Goal: Task Accomplishment & Management: Use online tool/utility

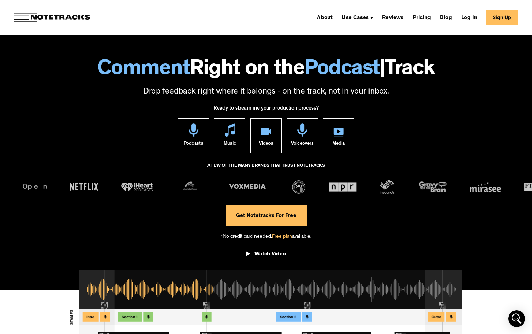
click at [276, 218] on link "Get Notetracks For Free" at bounding box center [266, 215] width 81 height 21
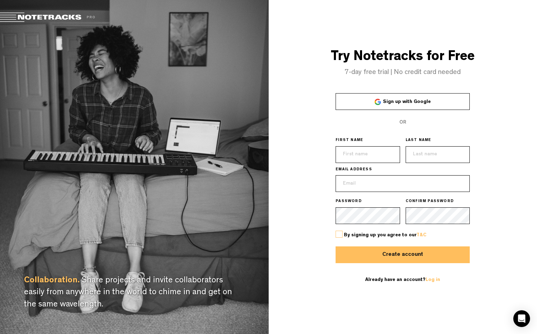
click at [401, 100] on span "Sign up with Google" at bounding box center [407, 101] width 48 height 5
click at [369, 155] on input "text" at bounding box center [368, 154] width 65 height 17
type input "Mike"
type input "b52pilotmike@gmail.com"
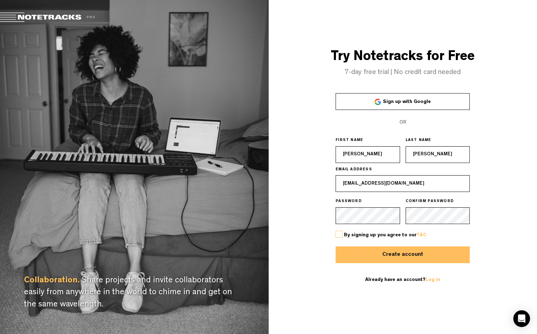
click at [340, 235] on label at bounding box center [339, 234] width 7 height 7
click at [0, 0] on input "checkbox" at bounding box center [0, 0] width 0 height 0
click at [405, 251] on button "Create account" at bounding box center [403, 254] width 134 height 17
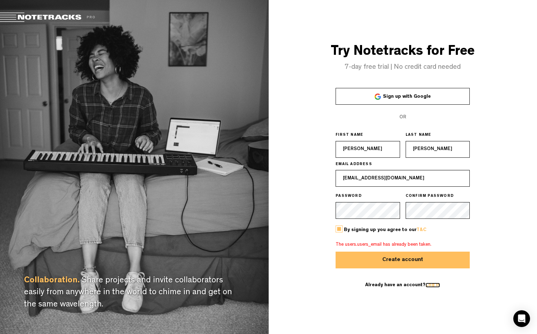
click at [431, 286] on link "Log in" at bounding box center [433, 284] width 15 height 5
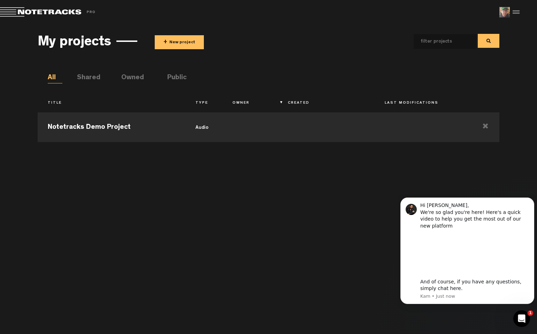
click at [181, 41] on button "+ New project" at bounding box center [179, 42] width 49 height 14
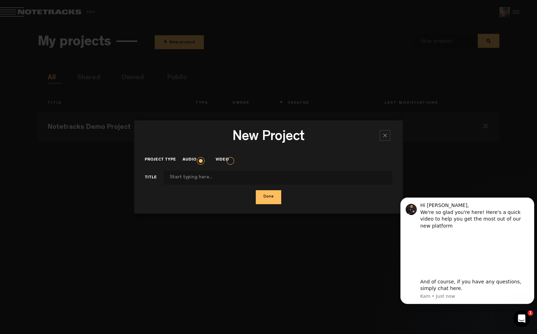
click at [271, 200] on button "Done" at bounding box center [268, 197] width 25 height 14
click at [219, 218] on div "New Project × Project type Audio Video Title Done" at bounding box center [268, 167] width 269 height 334
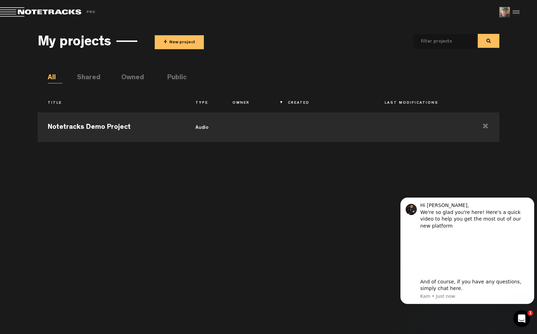
click at [174, 45] on button "+ New project" at bounding box center [179, 42] width 49 height 14
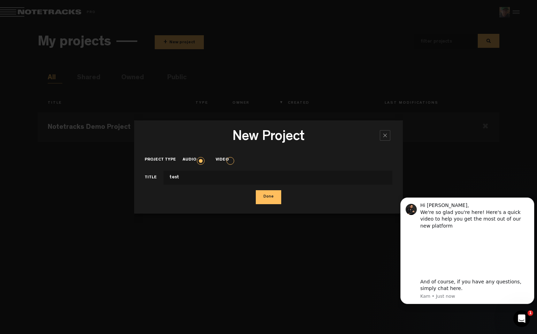
type input "test"
click at [270, 197] on button "Done" at bounding box center [268, 197] width 25 height 14
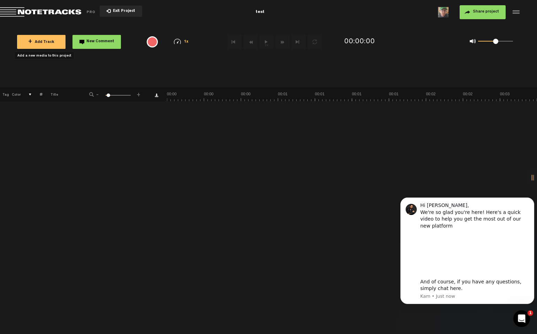
click at [45, 41] on span "+ Add Track" at bounding box center [41, 42] width 26 height 4
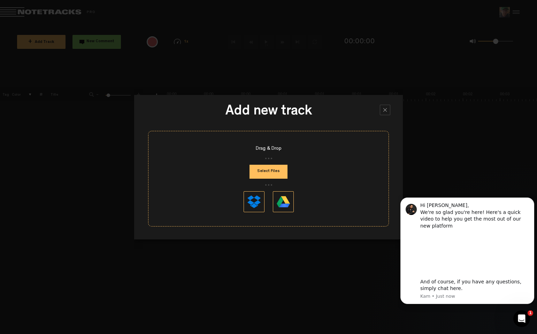
click at [267, 173] on button "Select Files" at bounding box center [269, 172] width 38 height 14
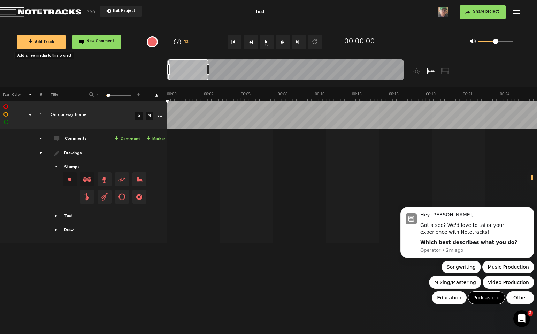
click at [491, 296] on button "Podcasting" at bounding box center [486, 297] width 37 height 13
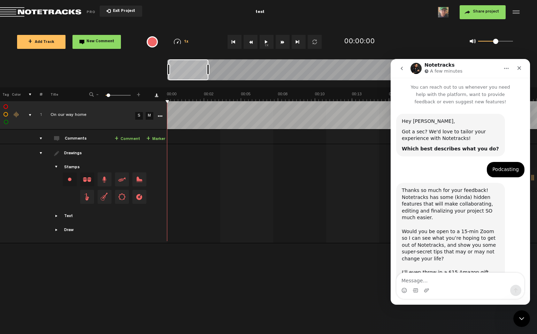
scroll to position [36, 0]
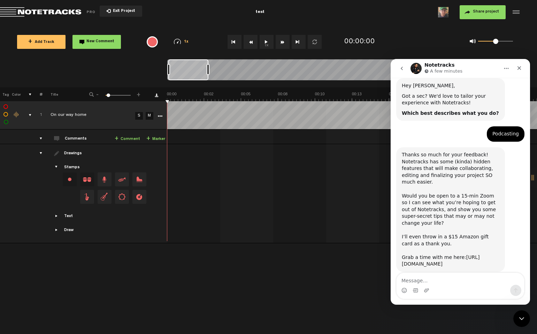
click at [436, 254] on link "https://calendly.com/kam_lal" at bounding box center [441, 260] width 78 height 13
click at [520, 68] on icon "Close" at bounding box center [520, 68] width 4 height 4
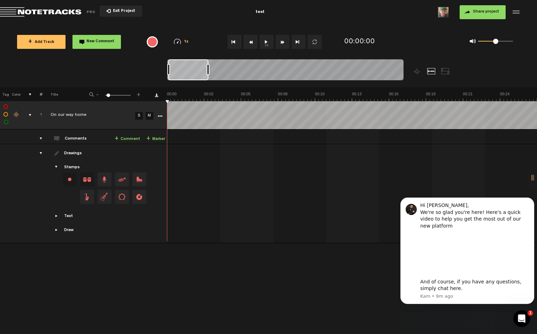
scroll to position [0, 0]
click at [531, 202] on icon "Dismiss notification" at bounding box center [533, 200] width 4 height 4
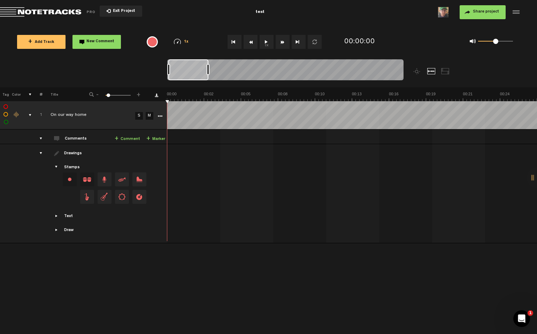
drag, startPoint x: 165, startPoint y: 99, endPoint x: 179, endPoint y: 100, distance: 14.0
click at [179, 100] on tr "Tag Color # Title - 1 100 6 +" at bounding box center [268, 94] width 537 height 14
click at [214, 106] on div "+ New drawing Tag Color # Title - 1 100 6 + 1 completed On our way home S M Exp…" at bounding box center [268, 158] width 537 height 142
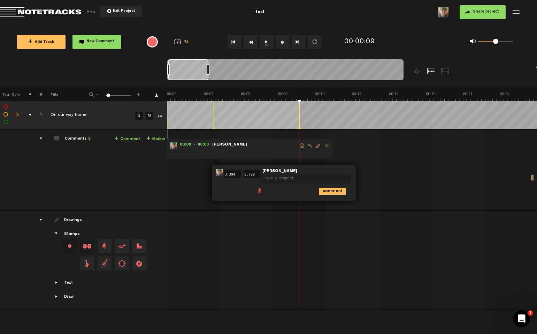
click at [266, 42] on button "1x" at bounding box center [267, 42] width 14 height 14
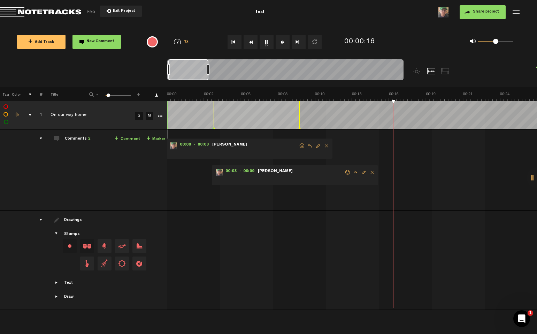
click at [265, 41] on button "1x" at bounding box center [267, 42] width 14 height 14
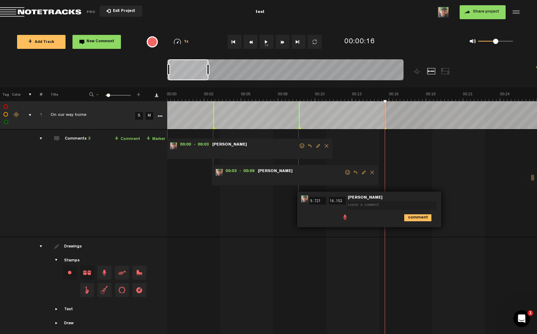
click at [266, 42] on button "1x" at bounding box center [267, 42] width 14 height 14
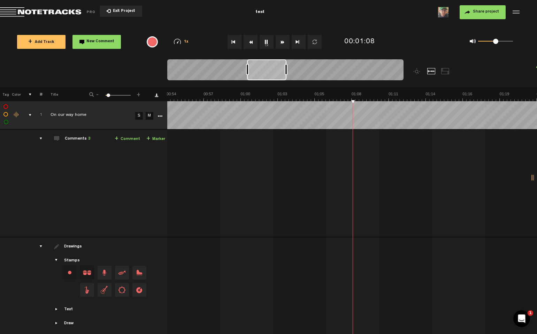
scroll to position [0, 741]
click at [266, 43] on button "1x" at bounding box center [267, 42] width 14 height 14
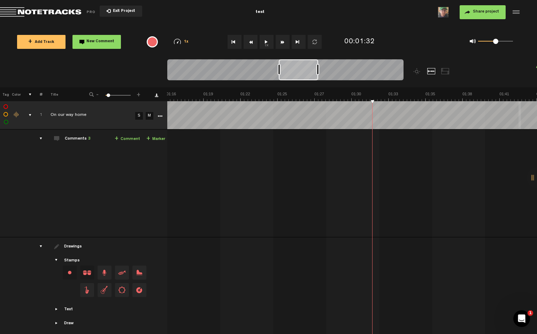
scroll to position [0, 1037]
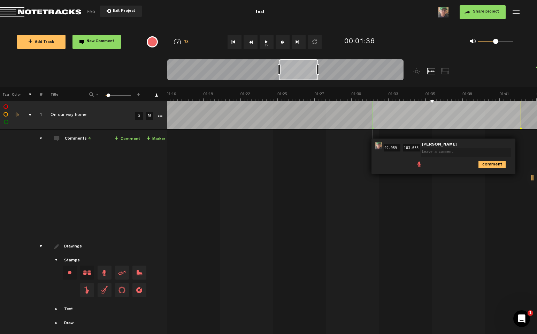
drag, startPoint x: 448, startPoint y: 129, endPoint x: 460, endPoint y: 201, distance: 72.5
click at [460, 201] on td "1 On our way home S M On our way home by Mike Wise 1 collaborators 00:00 - 00:0…" at bounding box center [352, 183] width 370 height 108
click at [530, 145] on span "Delete comment" at bounding box center [532, 145] width 8 height 5
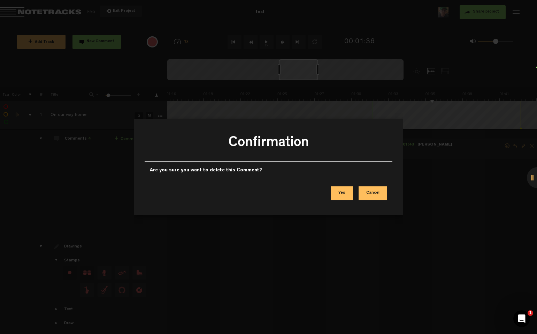
click at [349, 196] on button "Yes" at bounding box center [342, 193] width 22 height 14
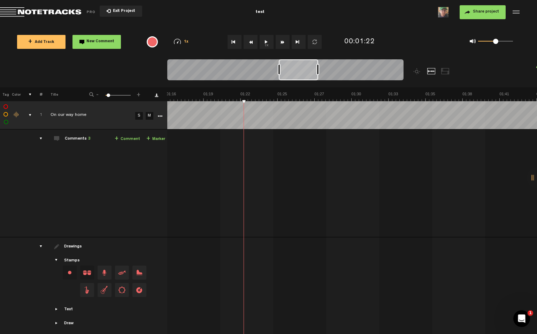
drag, startPoint x: 244, startPoint y: 100, endPoint x: 299, endPoint y: 100, distance: 54.1
click at [299, 100] on img at bounding box center [241, 96] width 2222 height 10
click at [281, 42] on button "Fast Forward" at bounding box center [283, 42] width 14 height 14
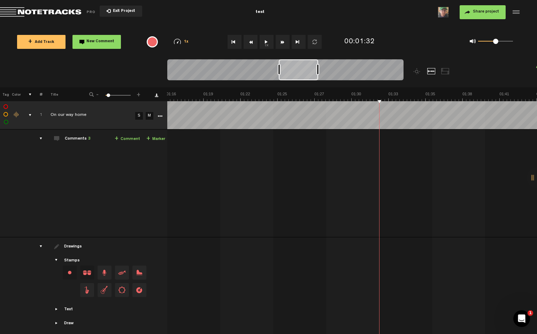
click at [281, 42] on button "Fast Forward" at bounding box center [283, 42] width 14 height 14
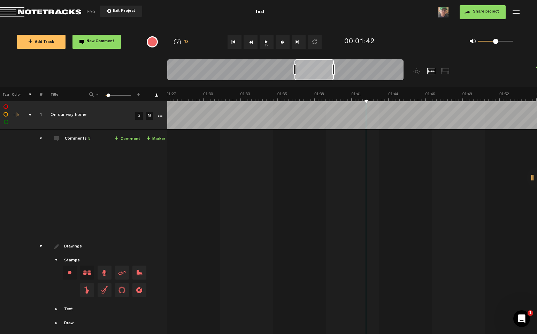
scroll to position [0, 1186]
click at [281, 42] on button "Fast Forward" at bounding box center [283, 42] width 14 height 14
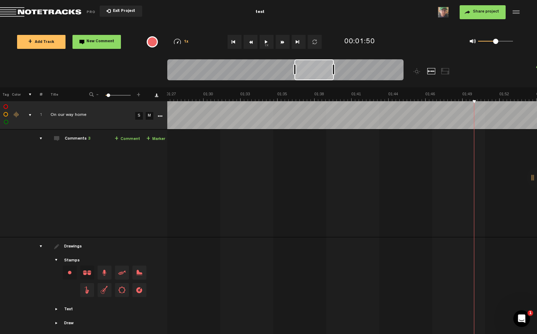
click at [281, 42] on button "Fast Forward" at bounding box center [283, 42] width 14 height 14
click at [296, 41] on button "Go to end" at bounding box center [299, 42] width 14 height 14
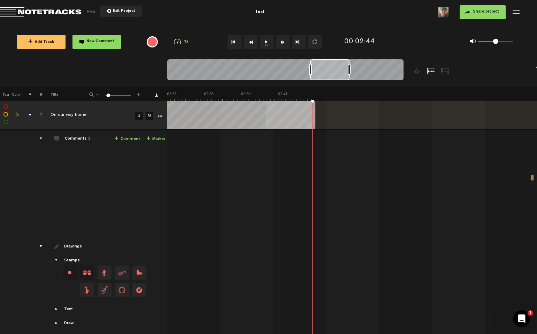
click at [182, 136] on tbody "1 completed On our way home S M Export to Headliner Update Download Download or…" at bounding box center [269, 218] width 538 height 235
click at [155, 118] on tr "1 completed On our way home S M Export to Headliner Update Download Download or…" at bounding box center [269, 115] width 538 height 28
click at [430, 73] on div at bounding box center [432, 71] width 8 height 6
click at [519, 12] on div at bounding box center [515, 12] width 10 height 10
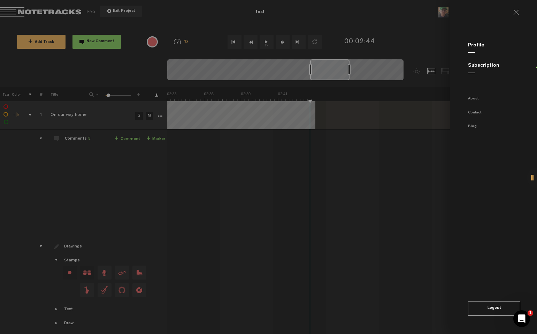
click at [417, 177] on md-backdrop at bounding box center [268, 167] width 537 height 334
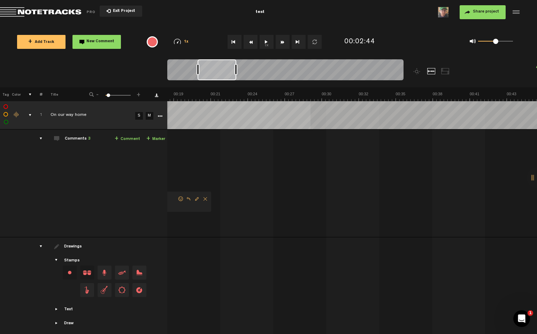
scroll to position [0, 406]
drag, startPoint x: 339, startPoint y: 74, endPoint x: 371, endPoint y: 33, distance: 52.4
click at [250, 77] on div at bounding box center [231, 69] width 39 height 21
